Goal: Navigation & Orientation: Find specific page/section

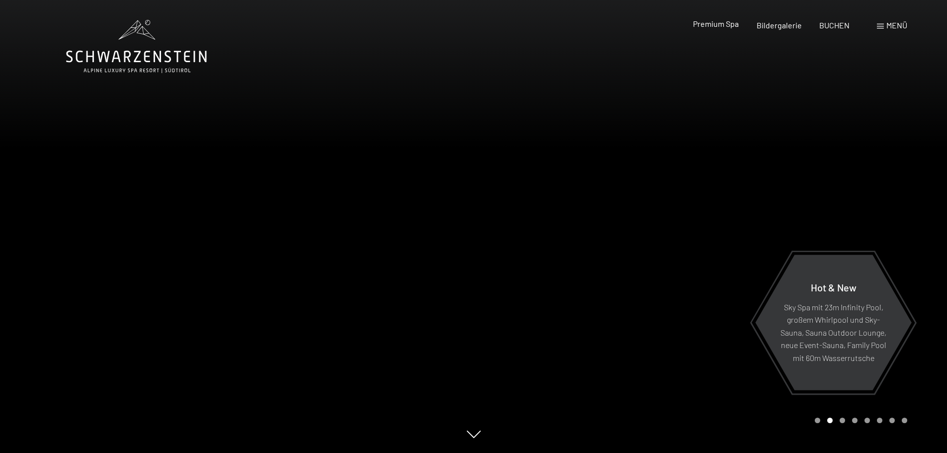
click at [722, 26] on span "Premium Spa" at bounding box center [716, 23] width 46 height 9
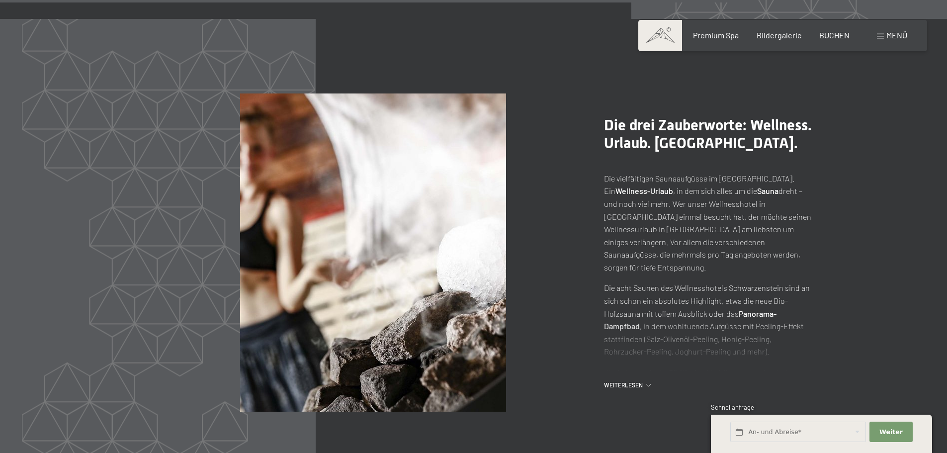
scroll to position [4922, 0]
click at [623, 385] on span "Weiterlesen" at bounding box center [625, 385] width 42 height 8
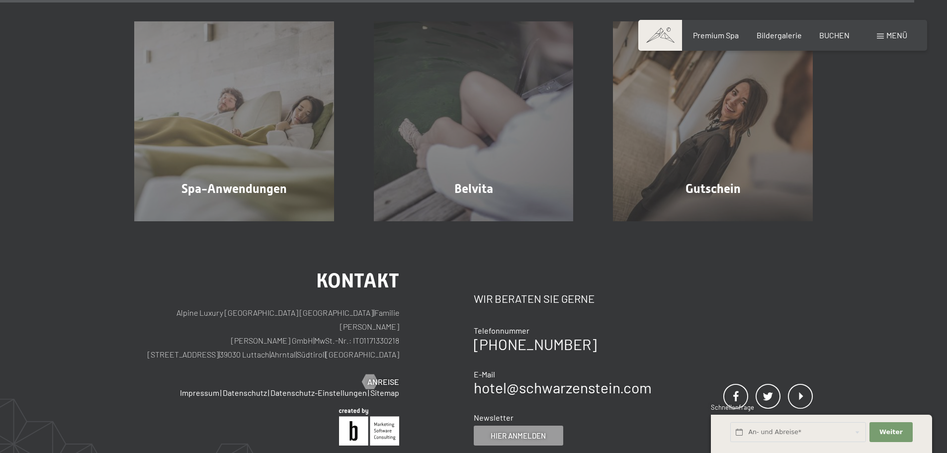
scroll to position [6214, 0]
click at [895, 40] on div "Menü" at bounding box center [892, 35] width 30 height 11
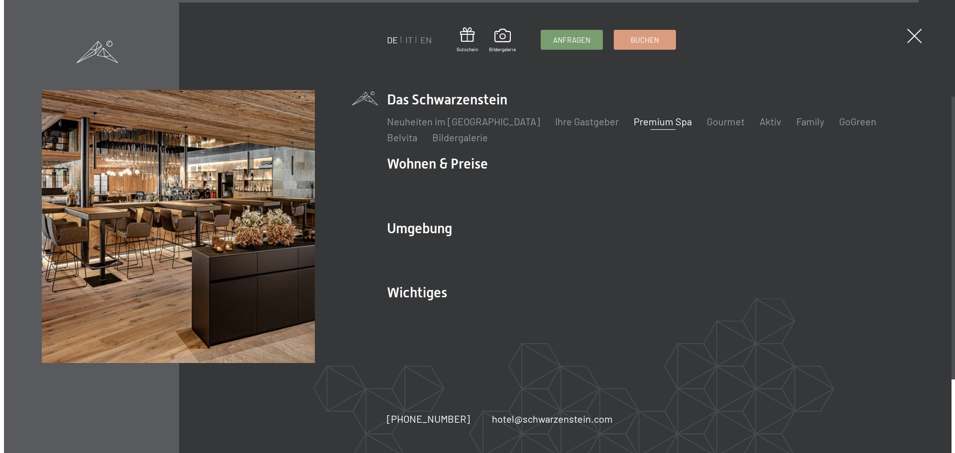
scroll to position [6231, 0]
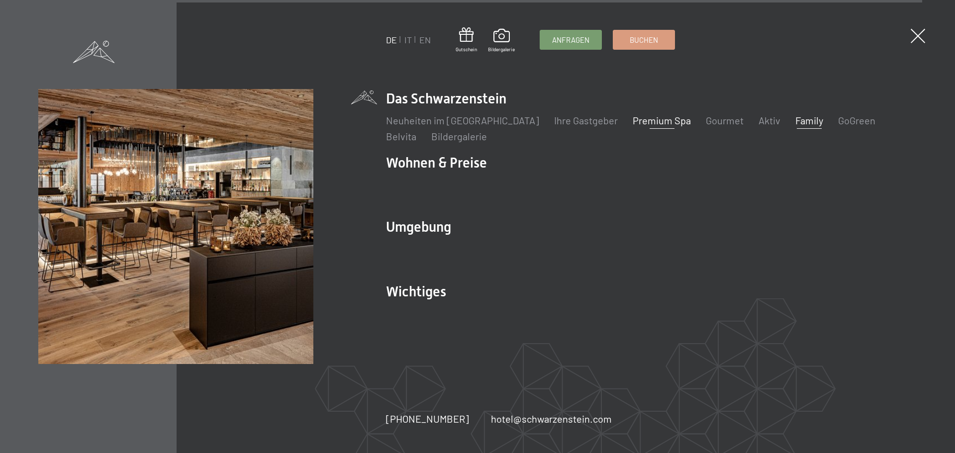
click at [795, 124] on link "Family" at bounding box center [809, 120] width 28 height 12
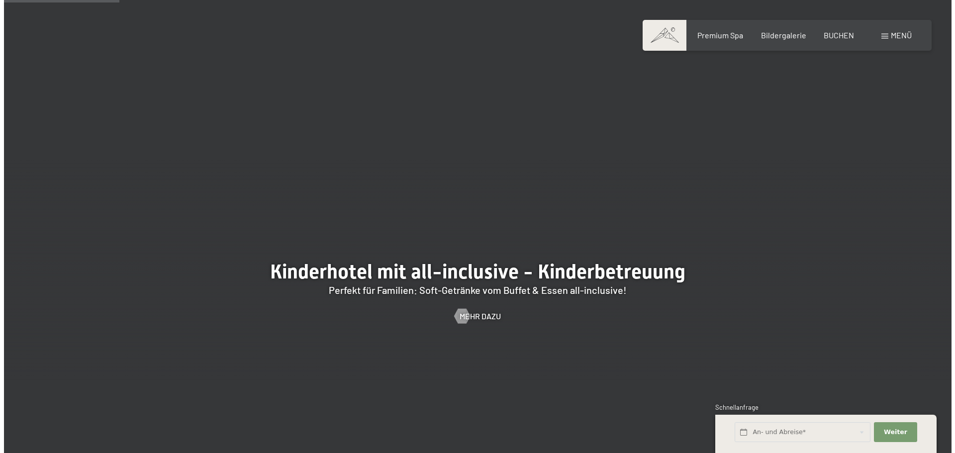
scroll to position [944, 0]
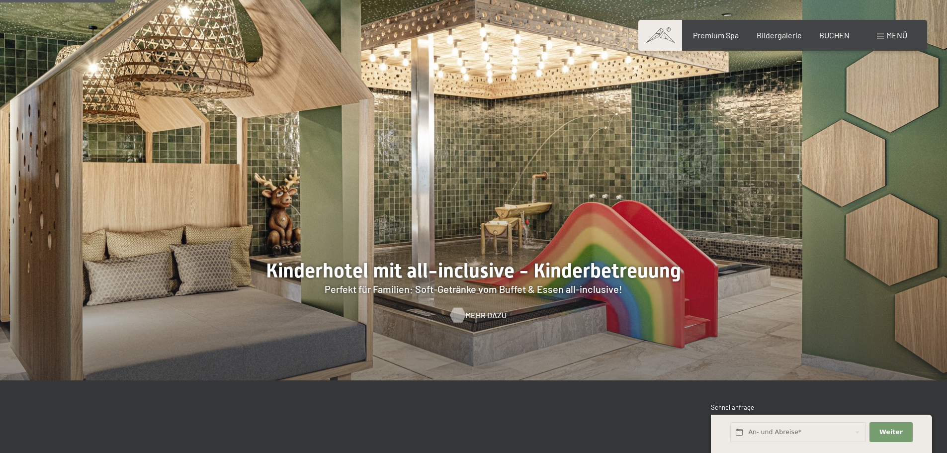
click at [475, 310] on span "Mehr dazu" at bounding box center [485, 315] width 41 height 11
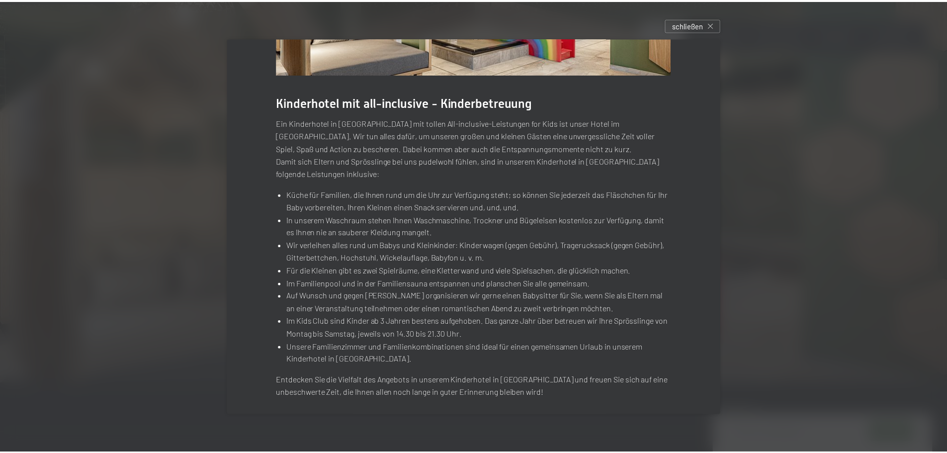
scroll to position [162, 0]
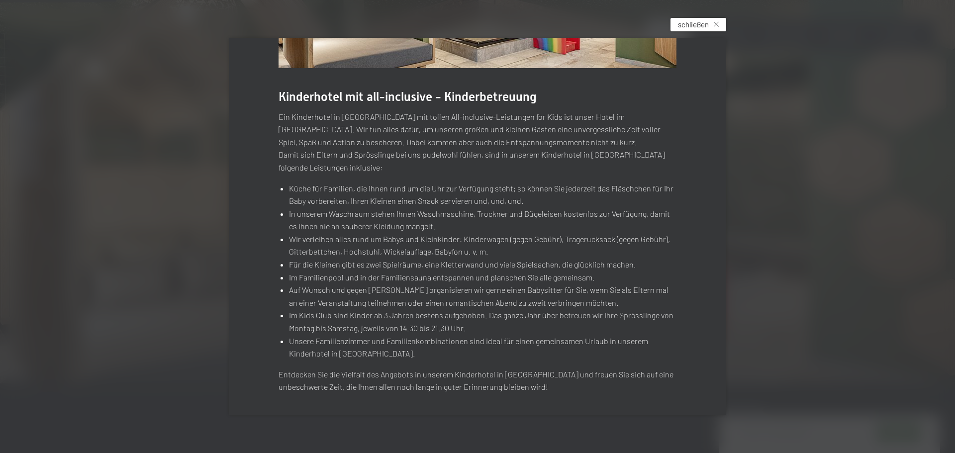
click at [703, 22] on span "schließen" at bounding box center [693, 24] width 31 height 10
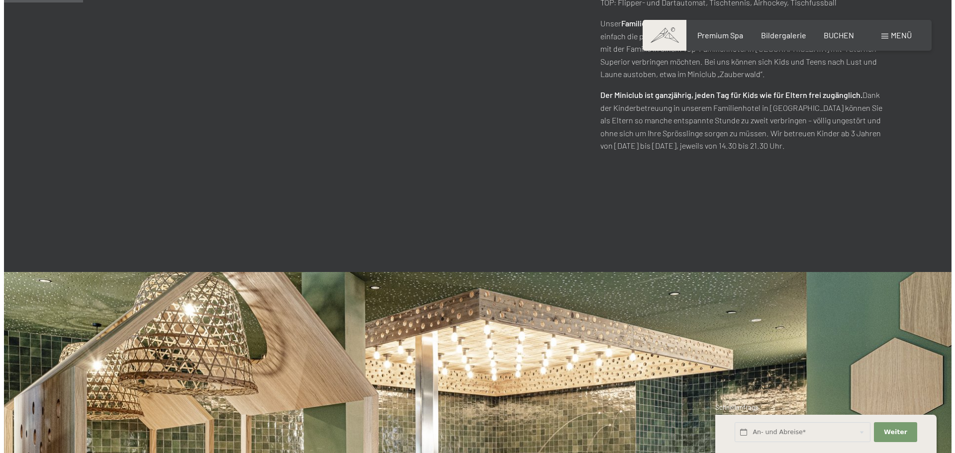
scroll to position [646, 0]
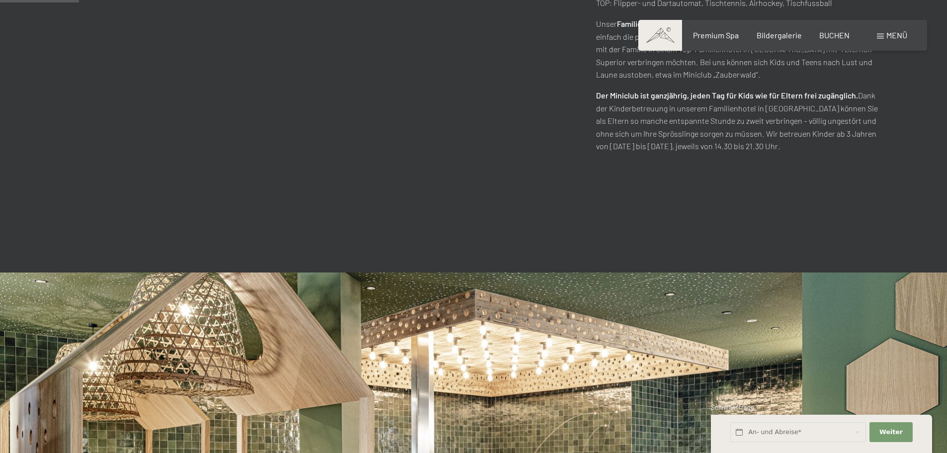
click at [885, 31] on div "Menü" at bounding box center [892, 35] width 30 height 11
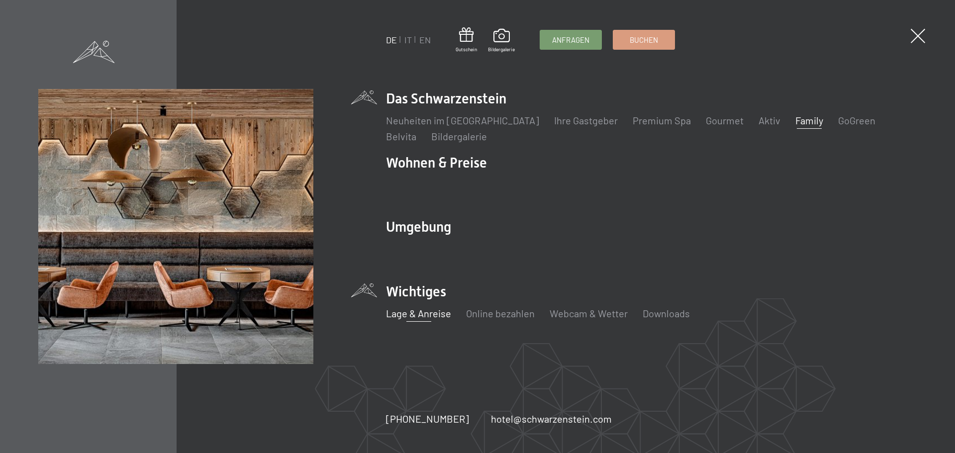
click at [424, 317] on link "Lage & Anreise" at bounding box center [418, 313] width 65 height 12
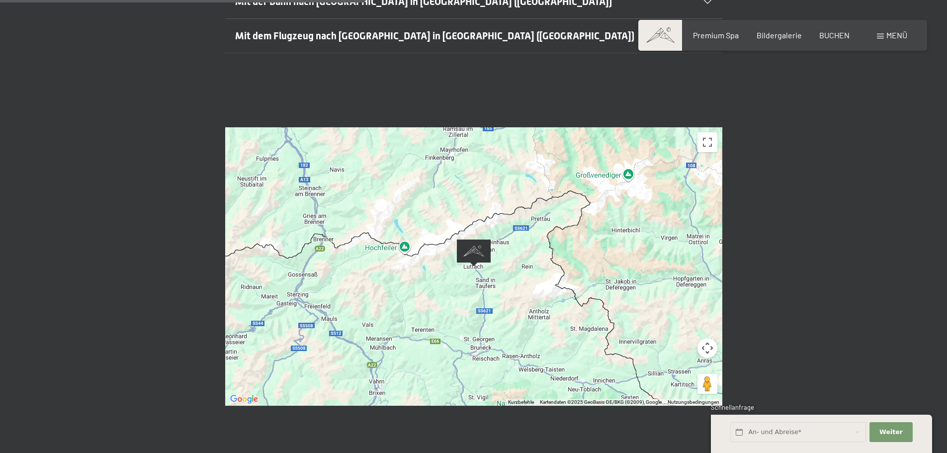
scroll to position [397, 0]
click at [459, 261] on div at bounding box center [473, 266] width 497 height 278
click at [712, 338] on button "Kamerasteuerung für die Karte" at bounding box center [708, 348] width 20 height 20
click at [683, 362] on button "Verkleinern" at bounding box center [683, 372] width 20 height 20
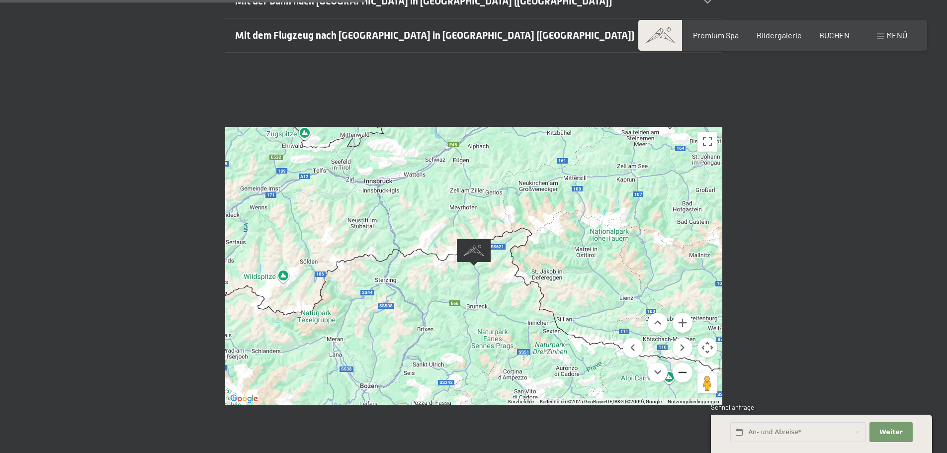
click at [683, 362] on button "Verkleinern" at bounding box center [683, 372] width 20 height 20
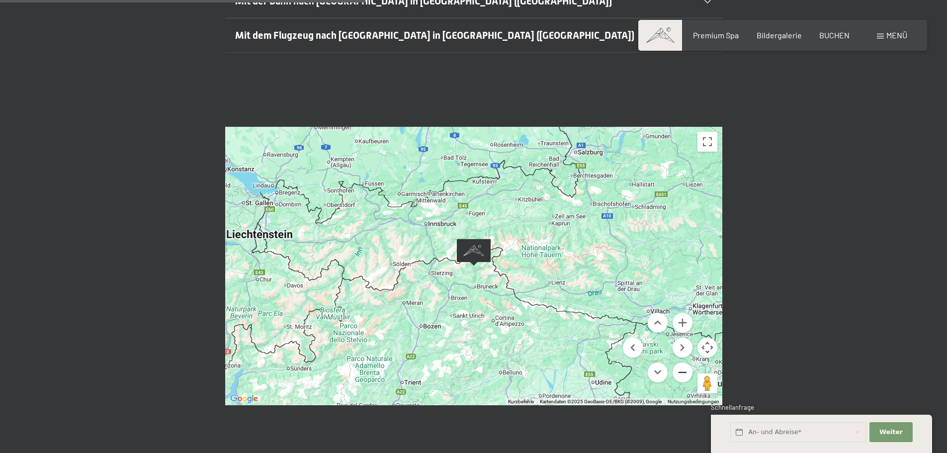
click at [683, 362] on button "Verkleinern" at bounding box center [683, 372] width 20 height 20
